Goal: Transaction & Acquisition: Purchase product/service

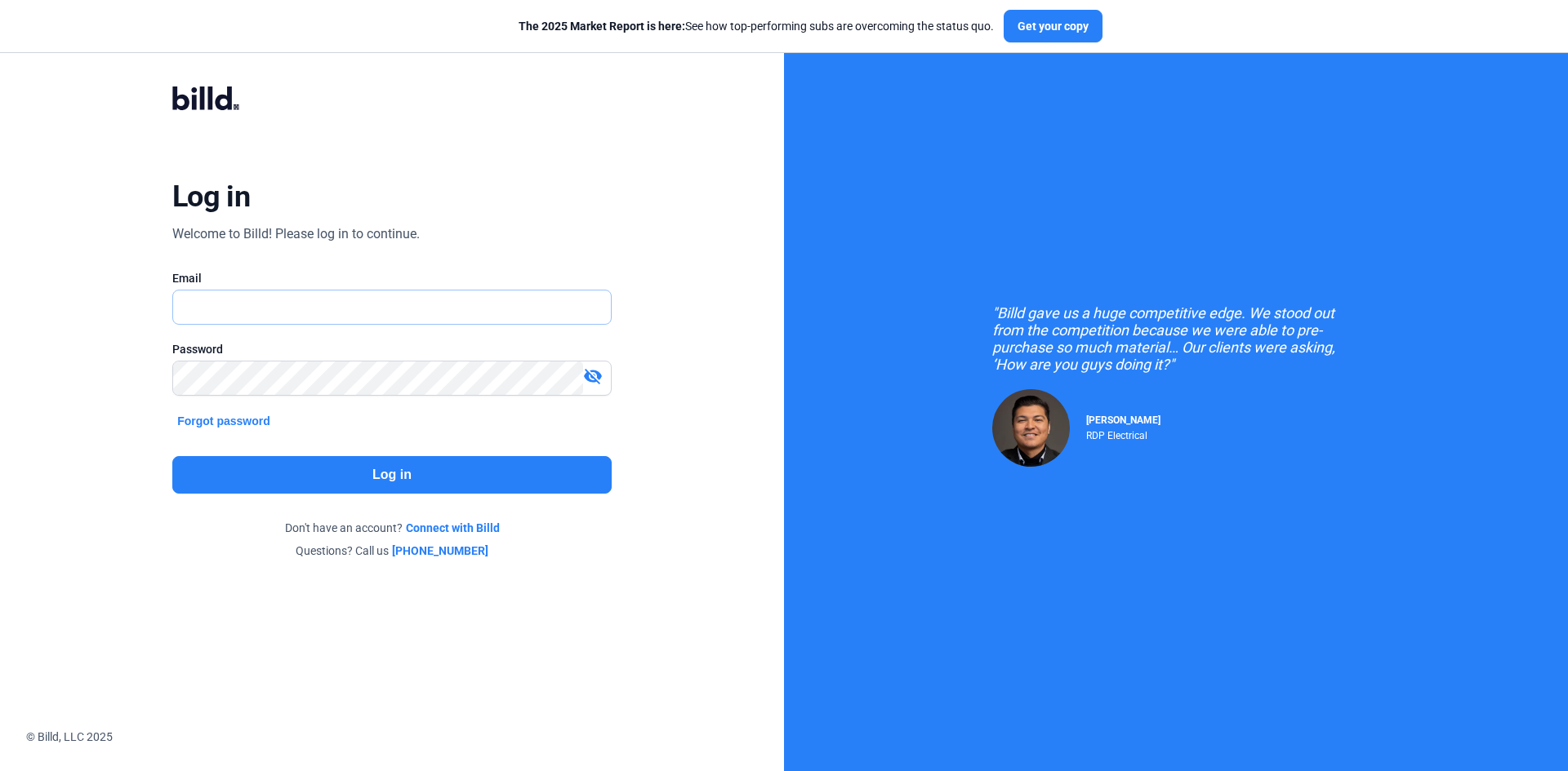
type input "[EMAIL_ADDRESS][DOMAIN_NAME]"
click at [387, 477] on button "Log in" at bounding box center [392, 475] width 439 height 37
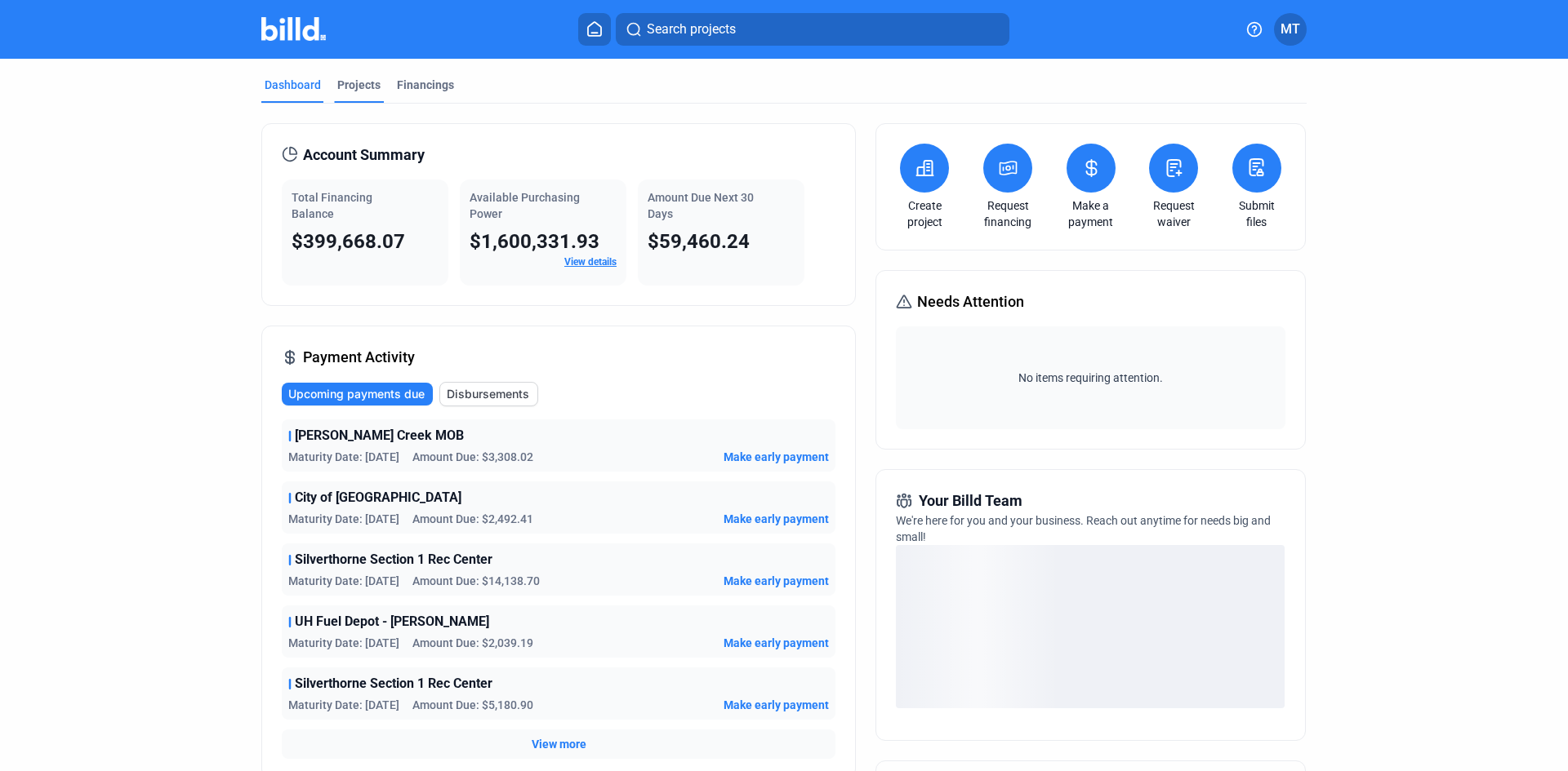
click at [343, 88] on div "Projects" at bounding box center [358, 85] width 43 height 17
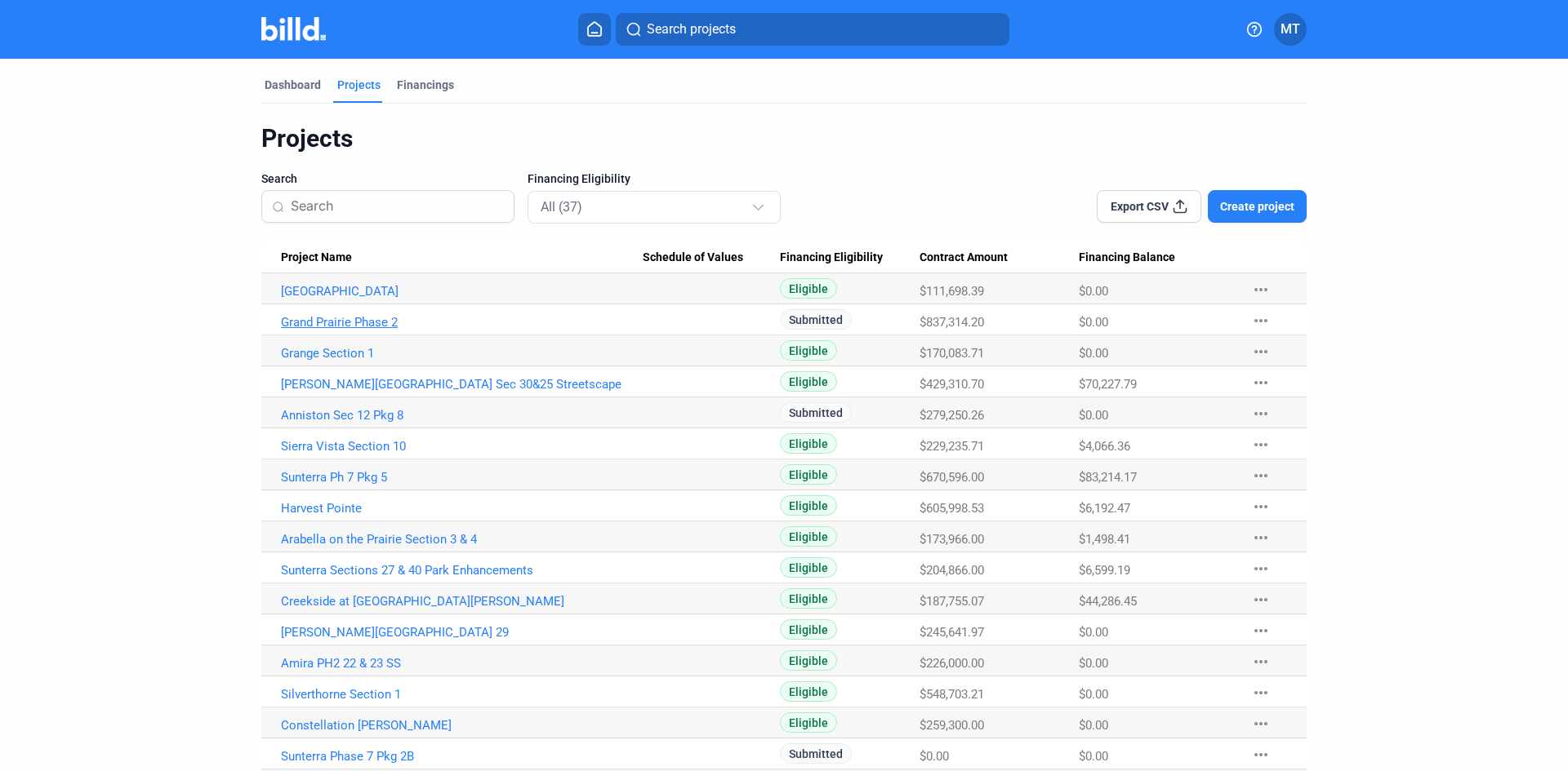
click at [370, 320] on link "Grand Prairie Phase 2" at bounding box center [462, 322] width 362 height 15
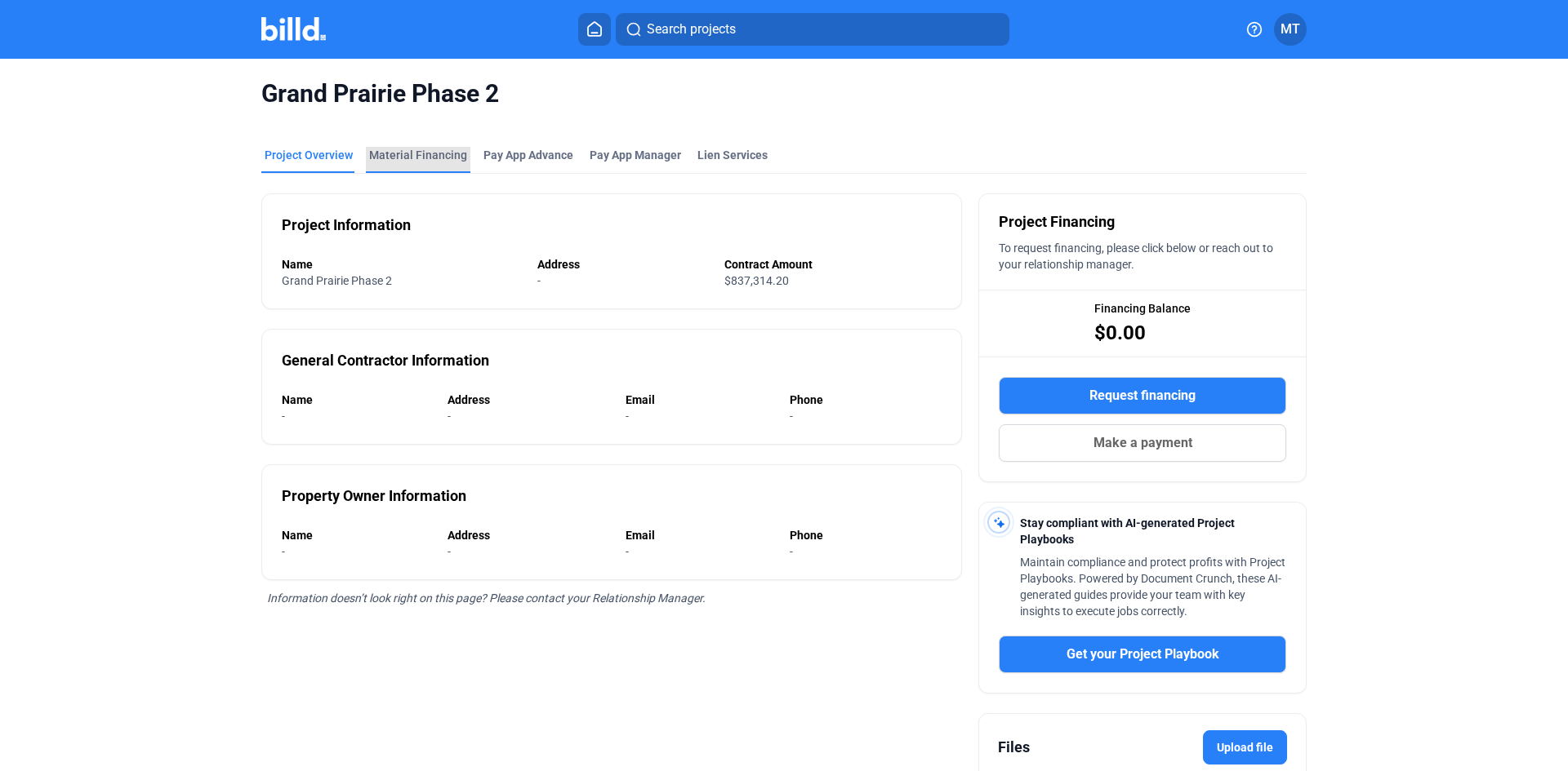
click at [430, 152] on div "Material Financing" at bounding box center [418, 155] width 98 height 17
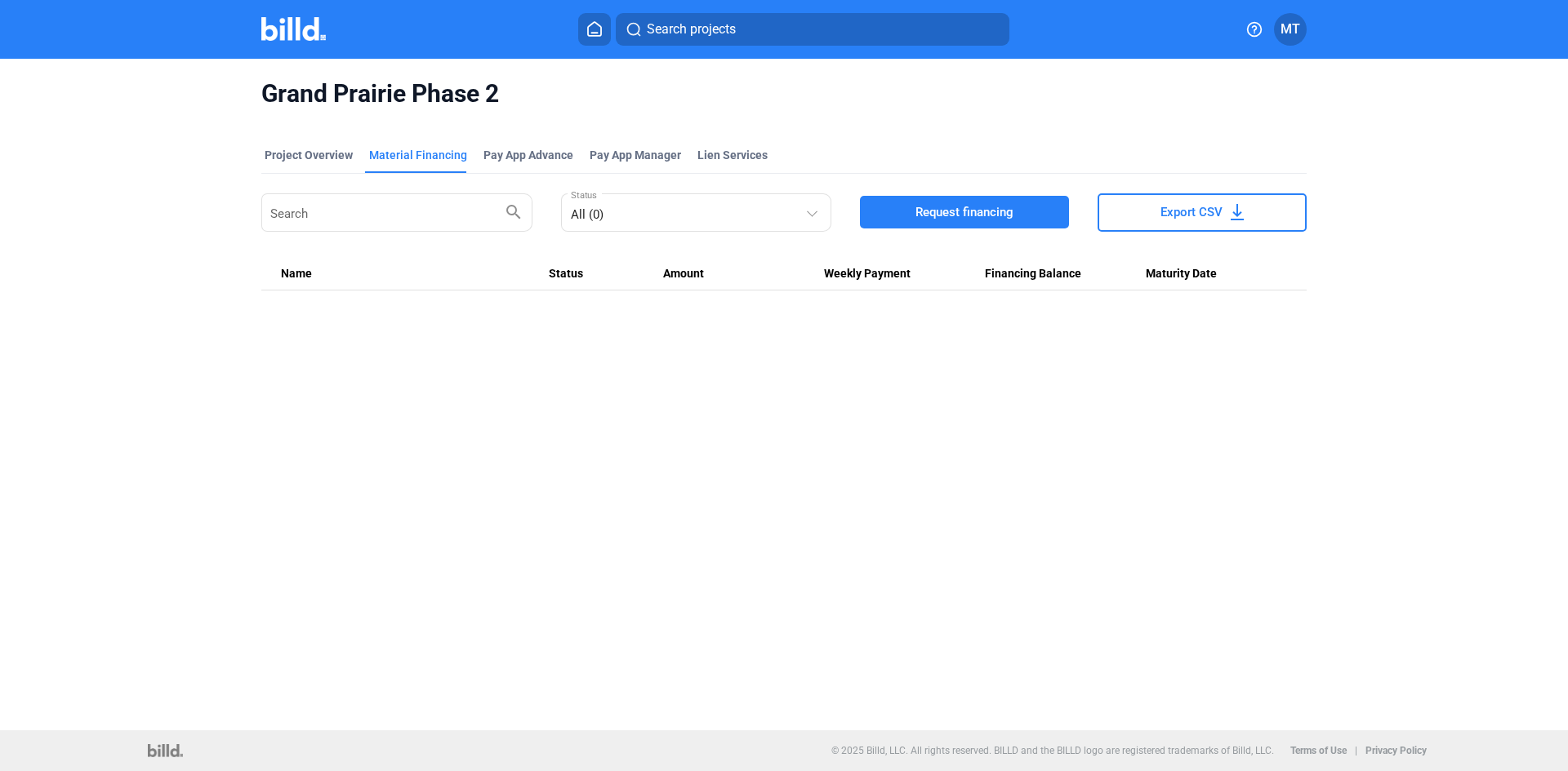
click at [969, 215] on span "Request financing" at bounding box center [965, 212] width 98 height 17
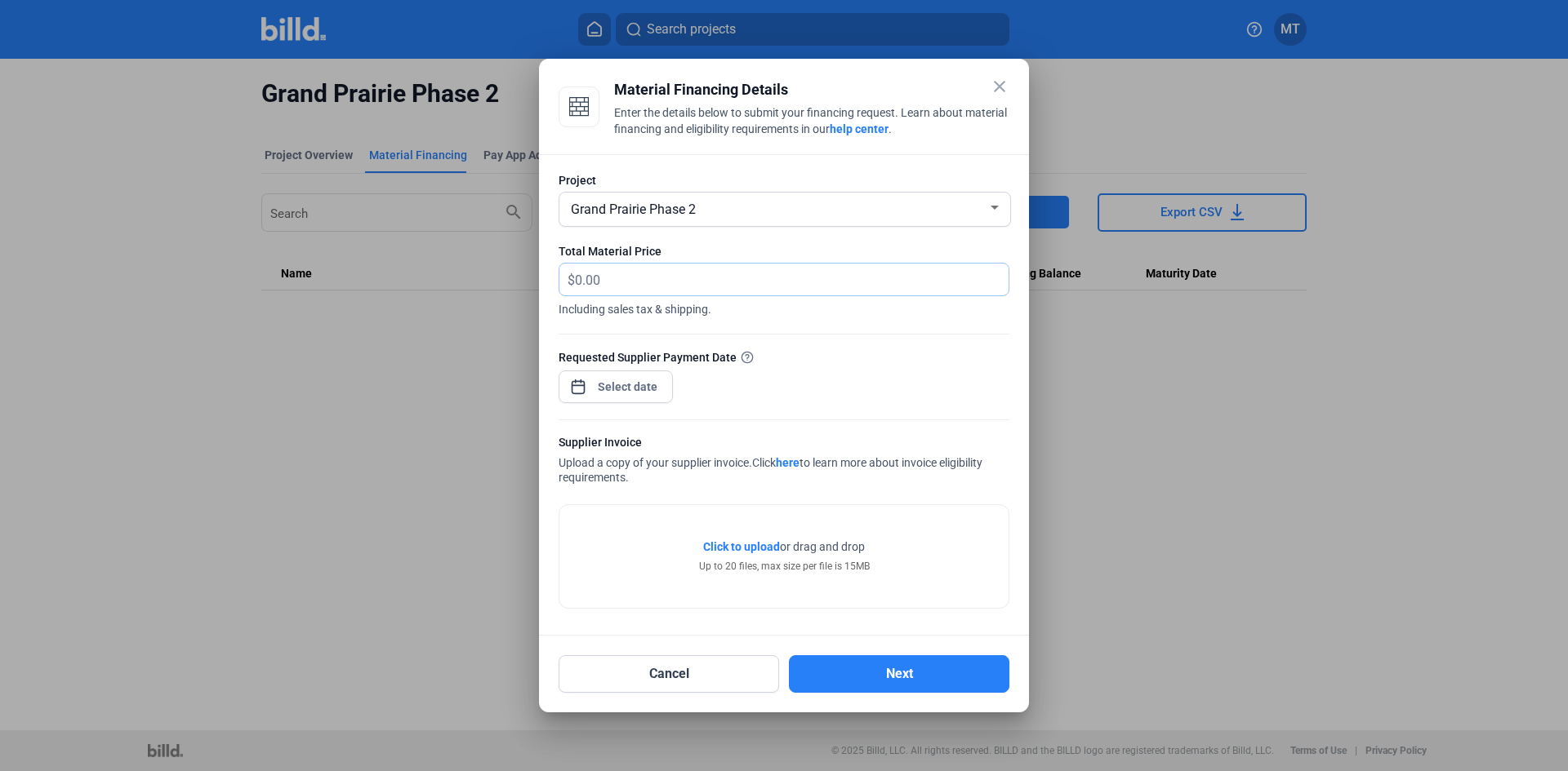
click at [707, 277] on input "text" at bounding box center [792, 279] width 433 height 32
type input "880.09"
click at [624, 385] on div "close Material Financing Details Enter the details below to submit your financi…" at bounding box center [784, 386] width 1568 height 771
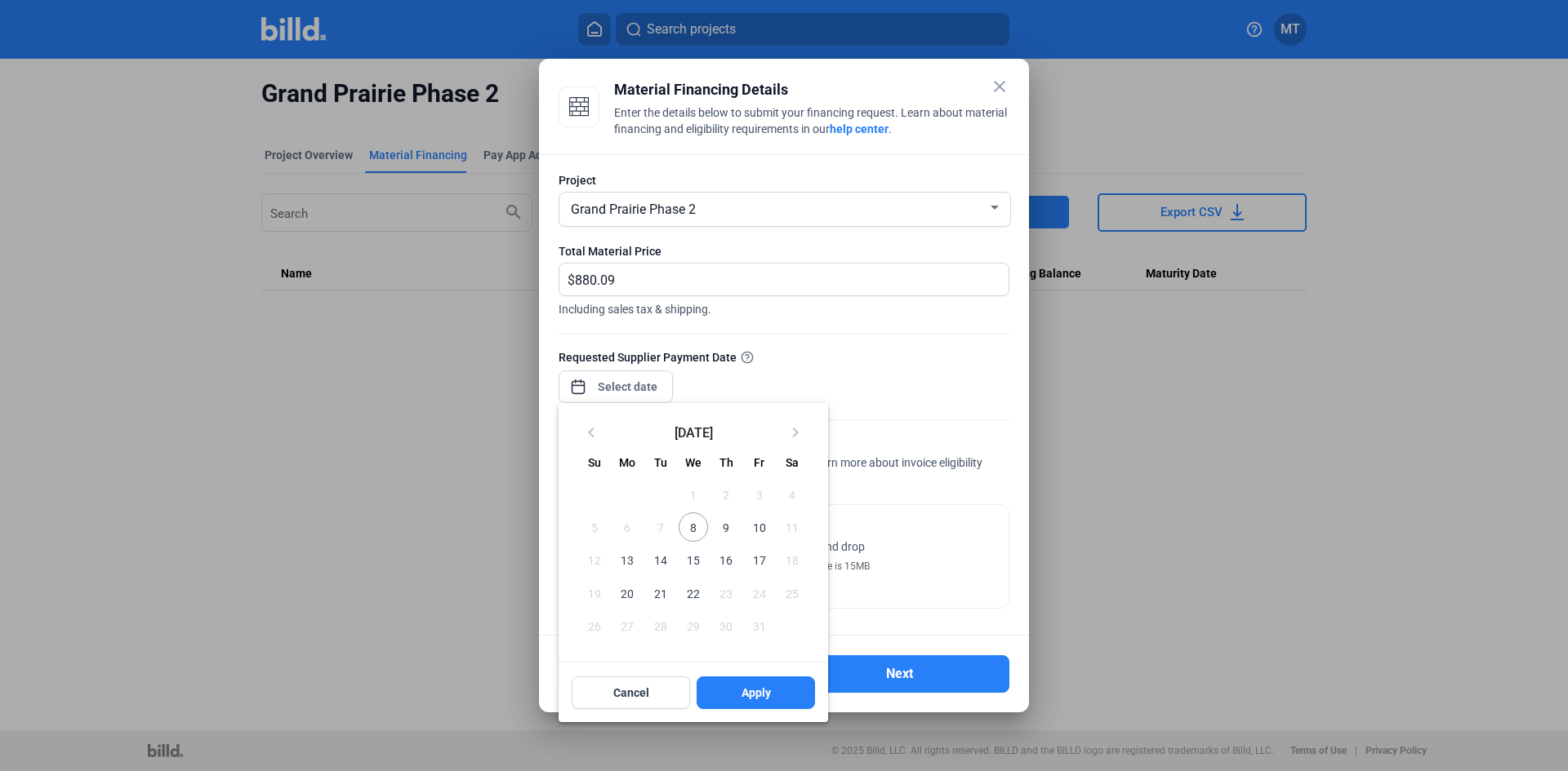
click at [757, 524] on span "10" at bounding box center [759, 527] width 29 height 29
click at [766, 697] on span "Apply" at bounding box center [757, 693] width 29 height 17
type input "[DATE]"
click at [756, 522] on span "10" at bounding box center [759, 527] width 29 height 29
click at [759, 697] on span "Apply" at bounding box center [757, 693] width 29 height 17
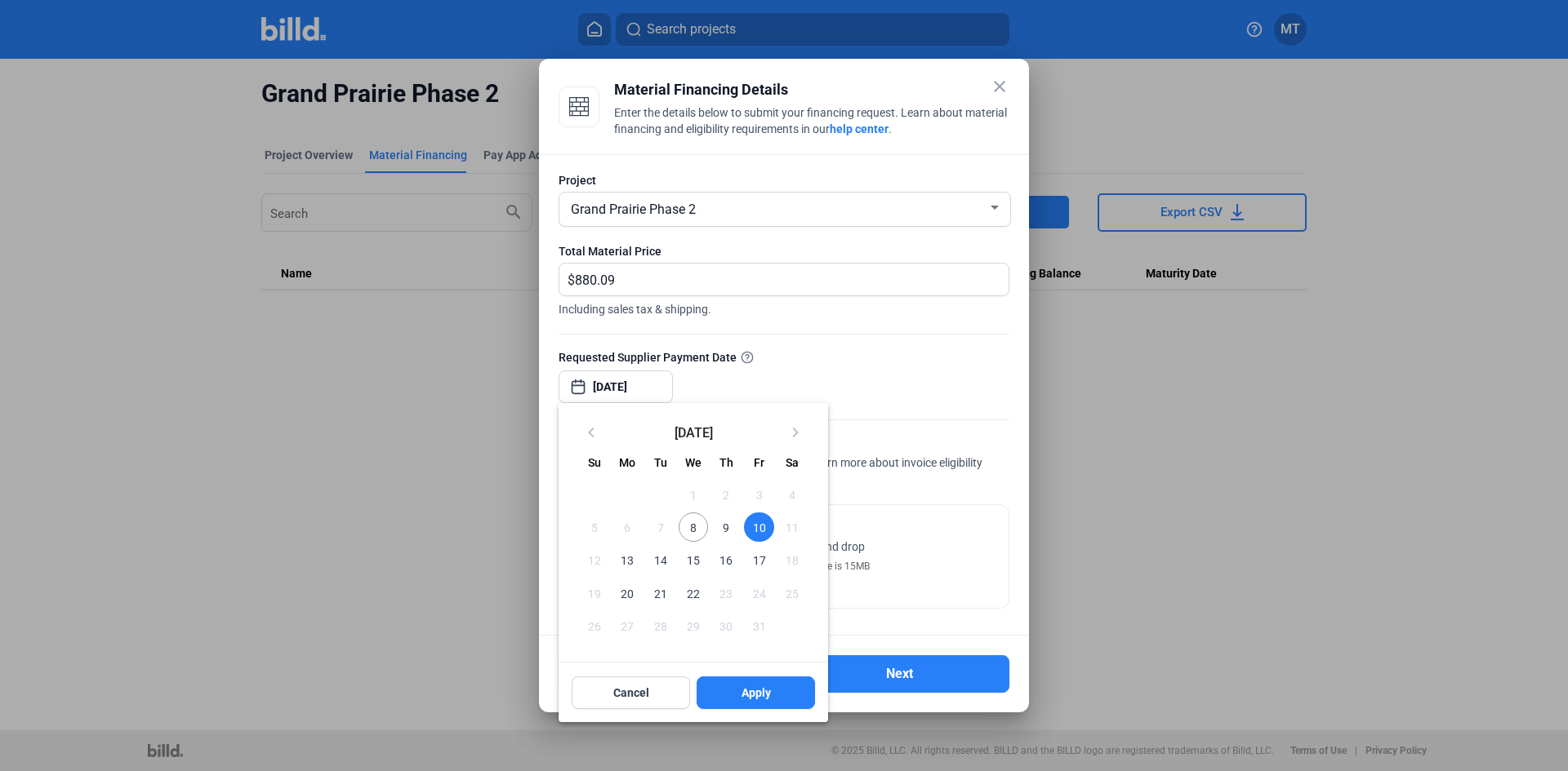
click at [811, 359] on div at bounding box center [784, 386] width 1568 height 771
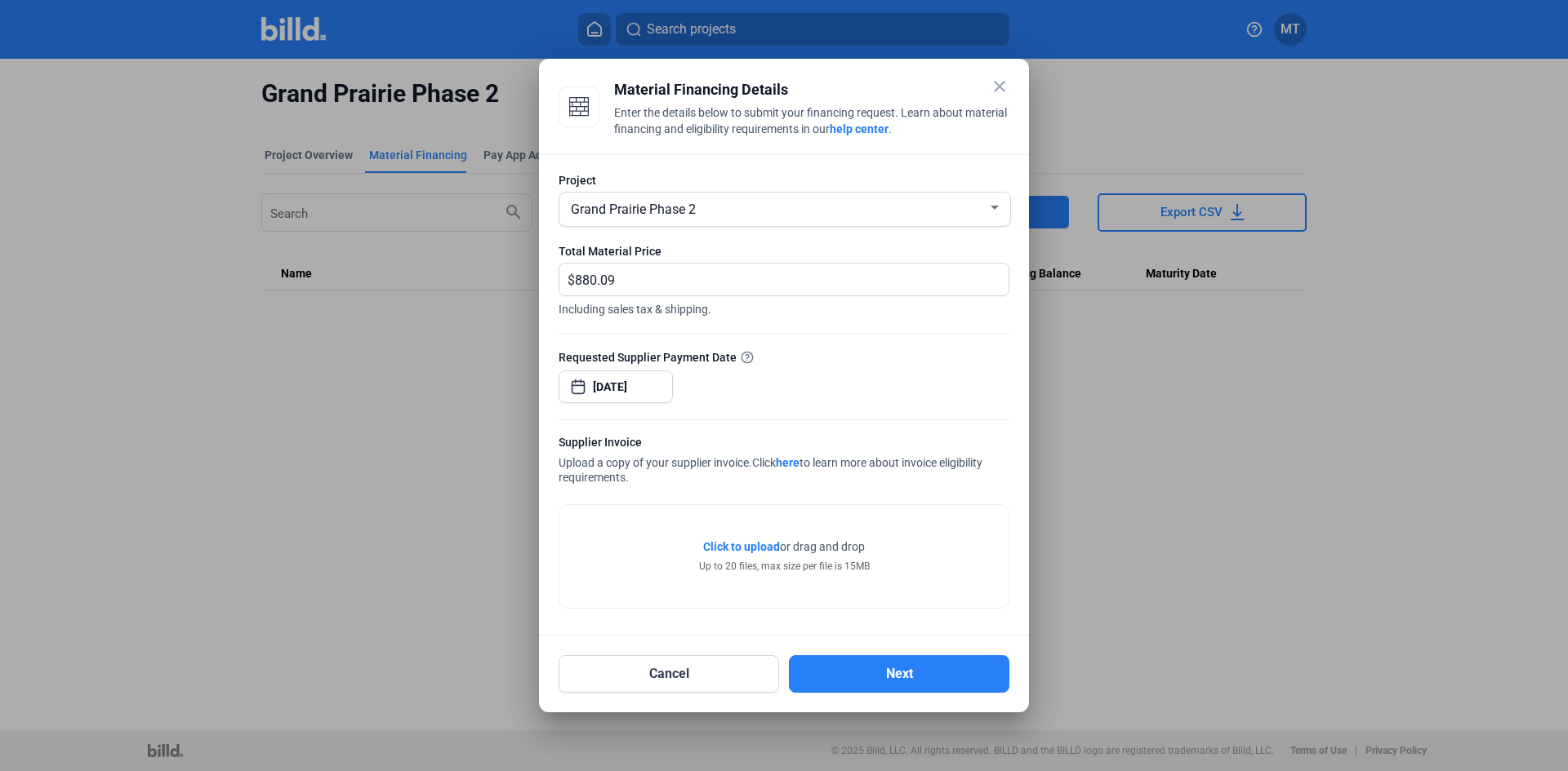
click at [789, 399] on div "Requested Supplier Payment Date [DATE]" at bounding box center [784, 384] width 451 height 71
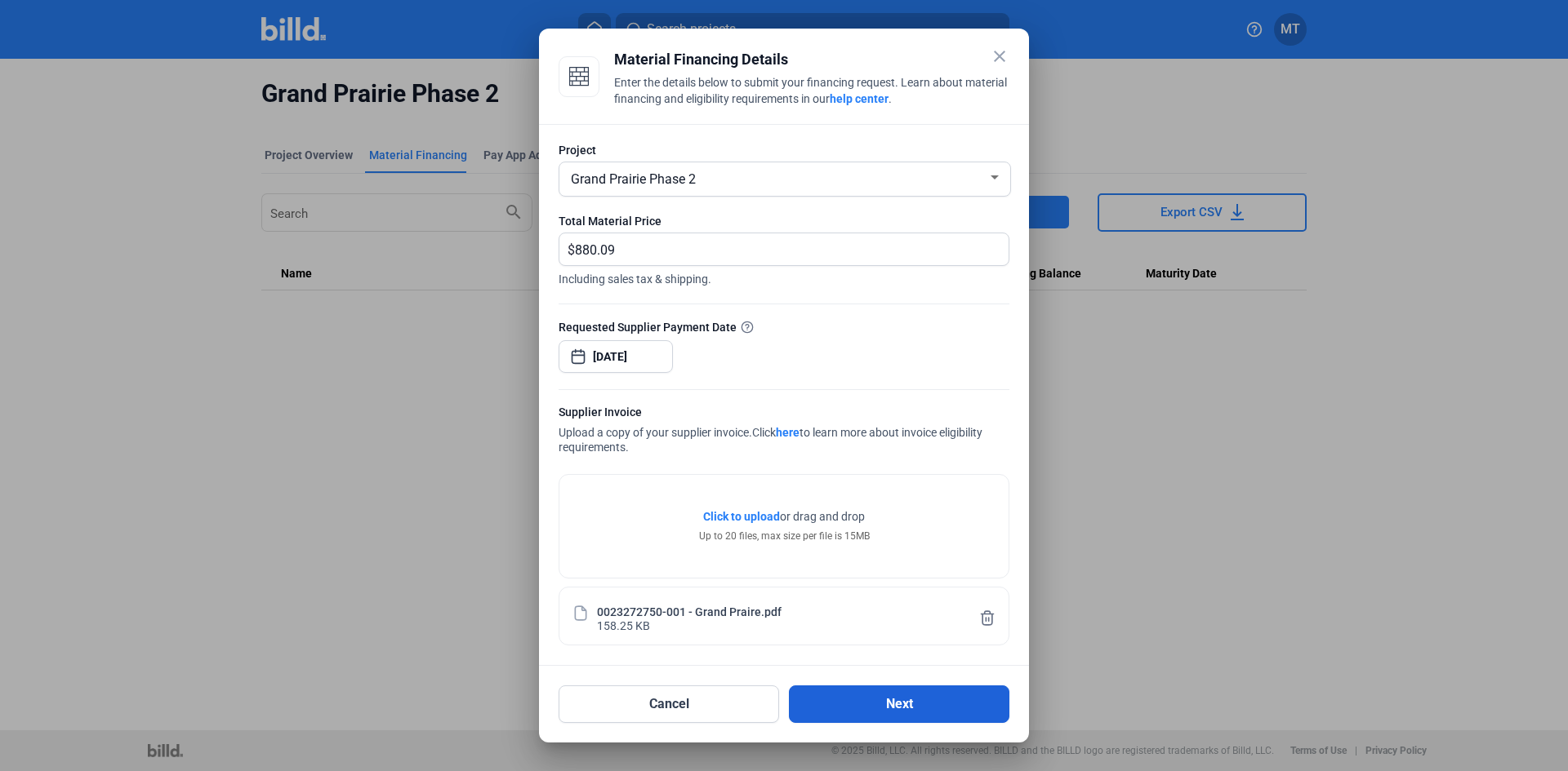
click at [869, 708] on button "Next" at bounding box center [899, 705] width 221 height 37
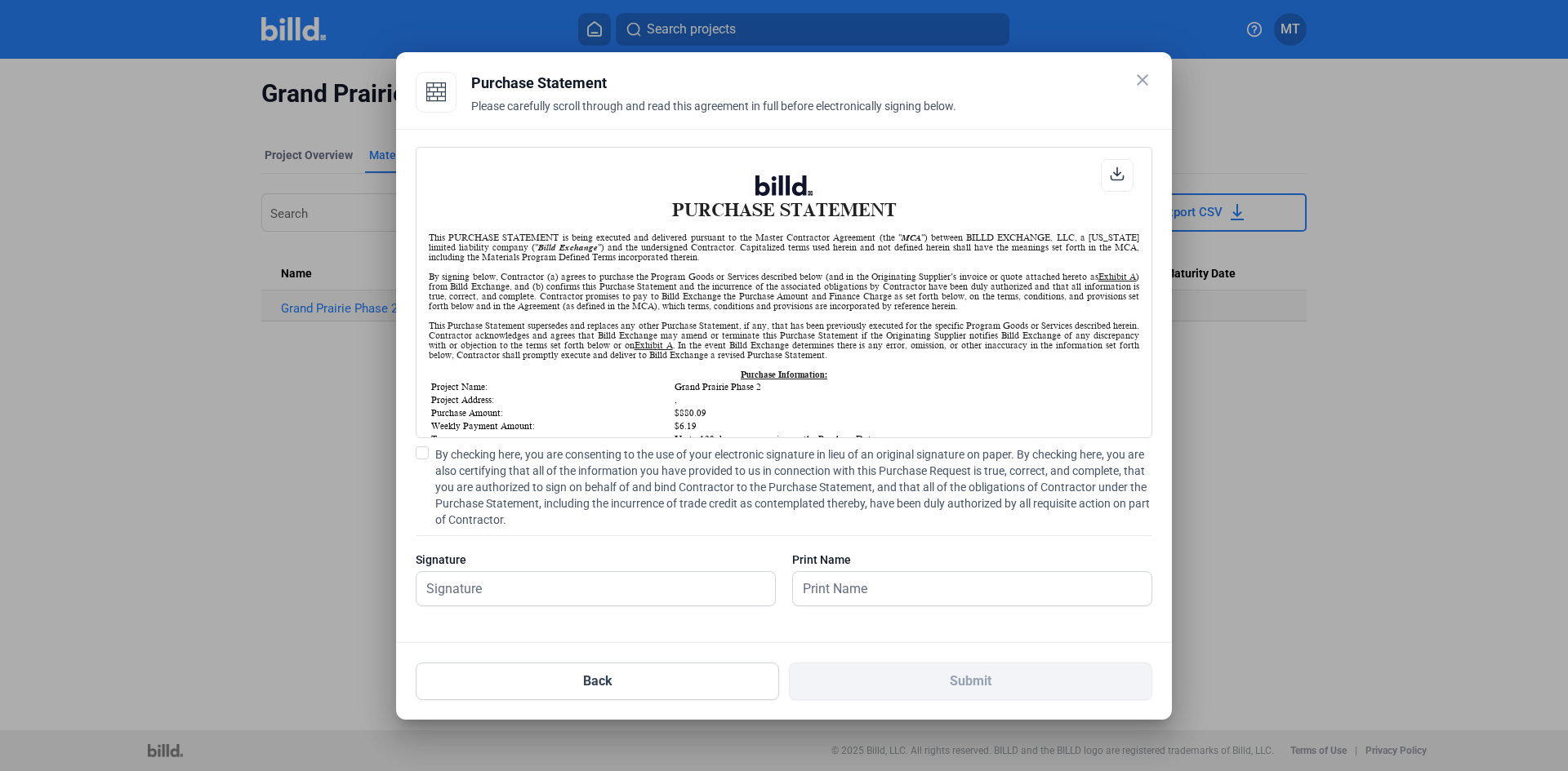
scroll to position [1, 0]
click at [427, 452] on span at bounding box center [422, 453] width 13 height 13
click at [0, 0] on input "By checking here, you are consenting to the use of your electronic signature in…" at bounding box center [0, 0] width 0 height 0
click at [511, 591] on input "text" at bounding box center [596, 588] width 358 height 33
type input "[PERSON_NAME]"
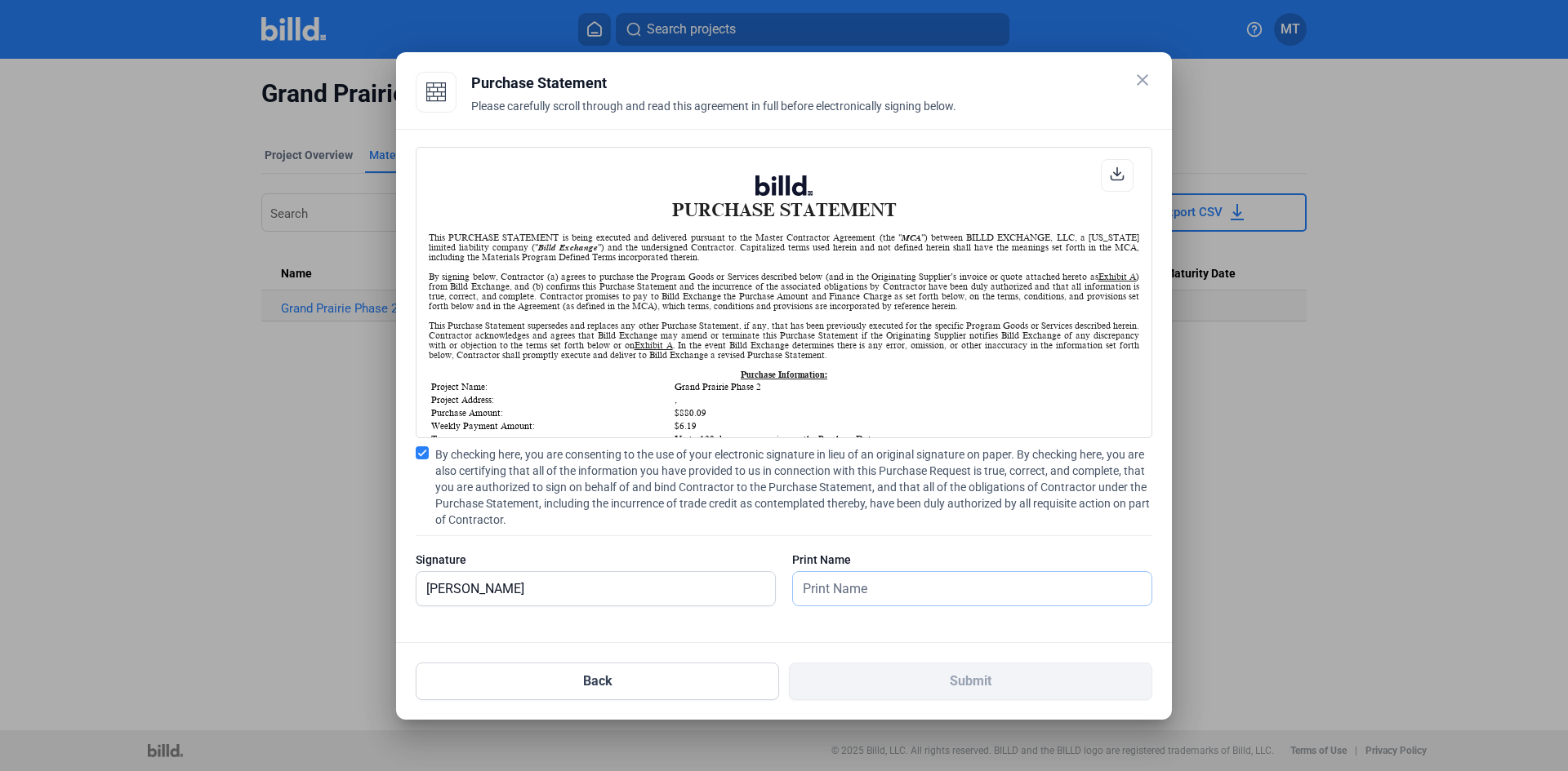
type input "[PERSON_NAME]"
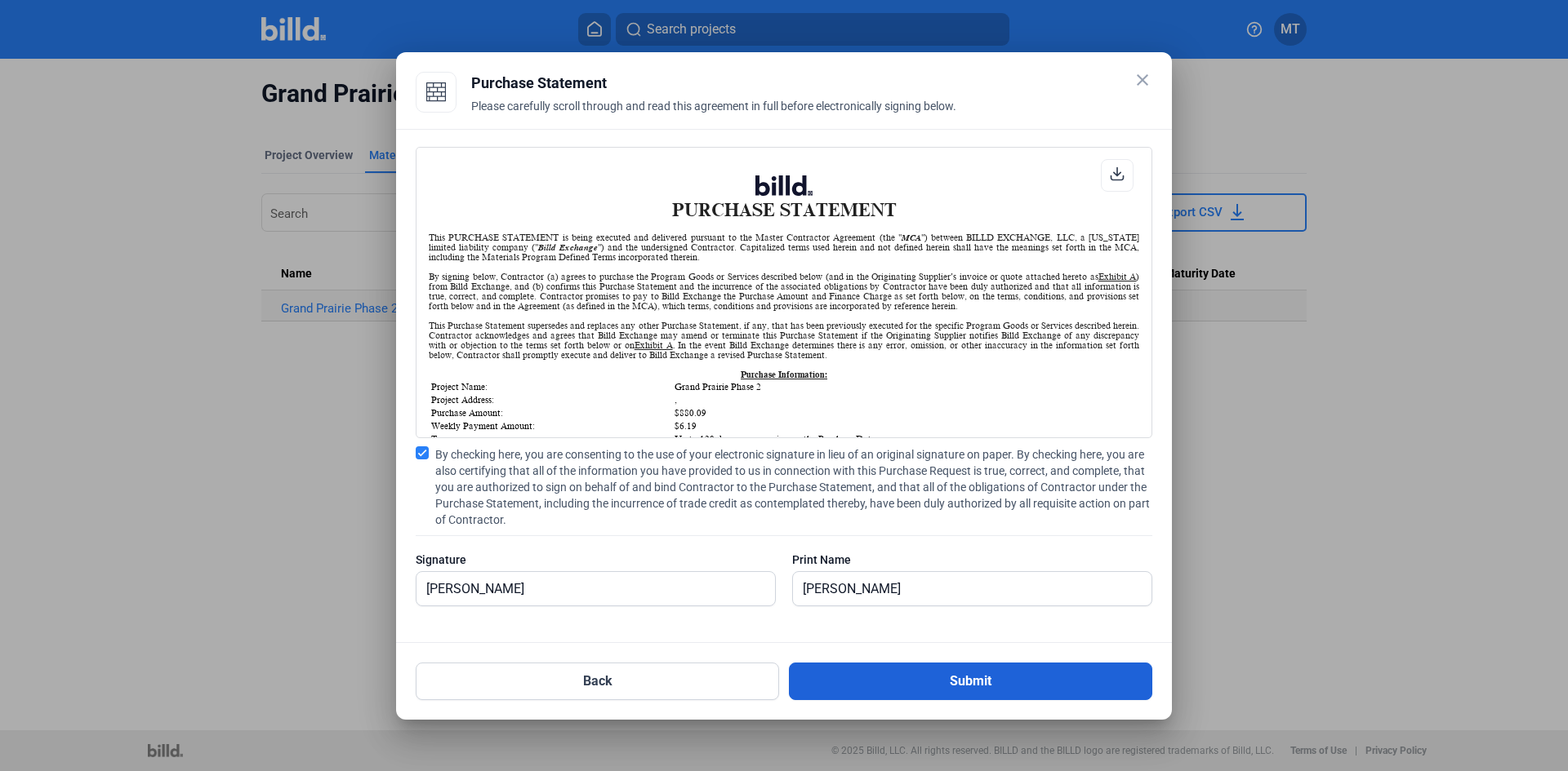
click at [920, 672] on button "Submit" at bounding box center [970, 681] width 363 height 37
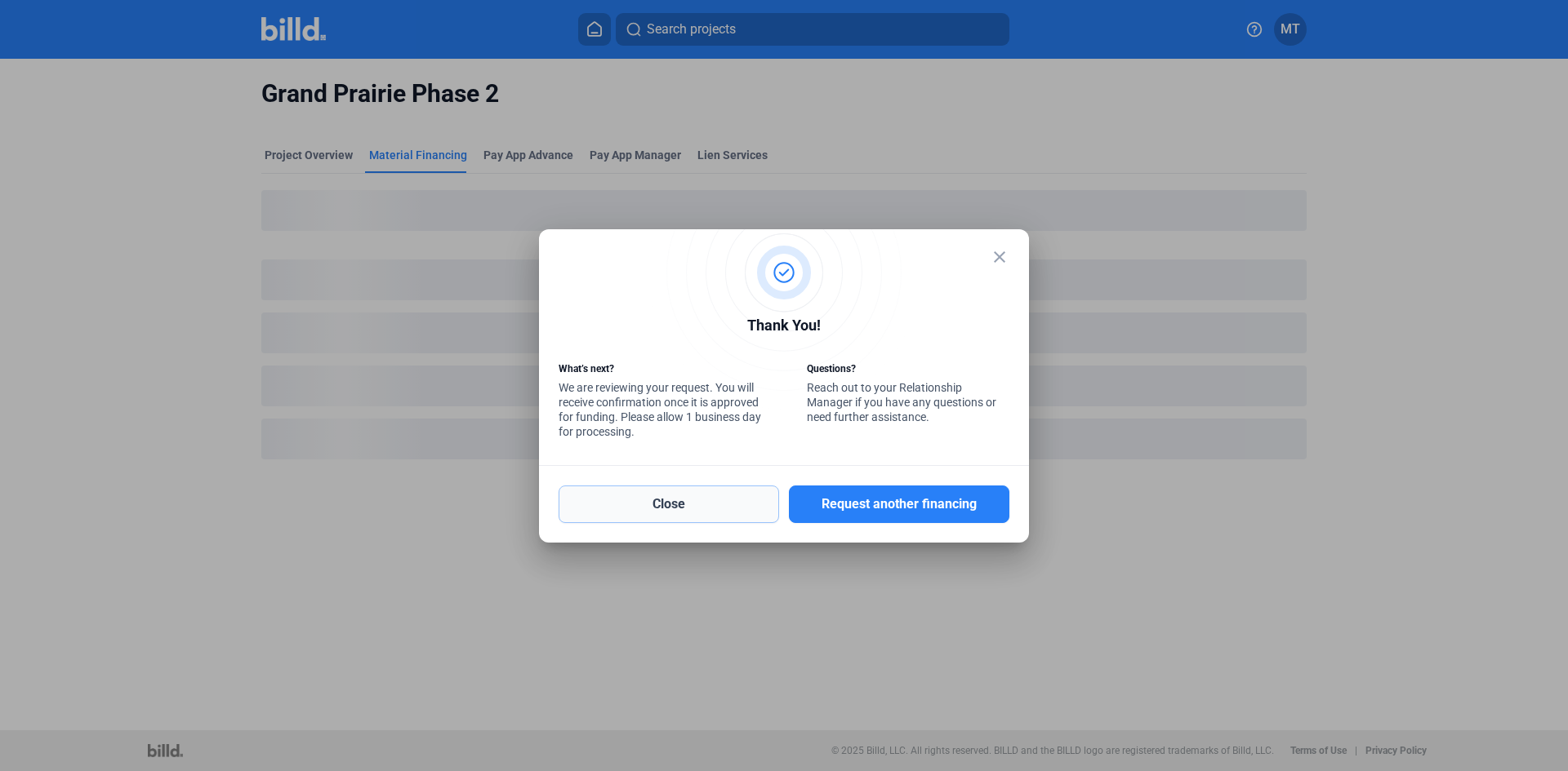
click at [691, 507] on button "Close" at bounding box center [669, 505] width 221 height 37
